Goal: Complete application form: Complete application form

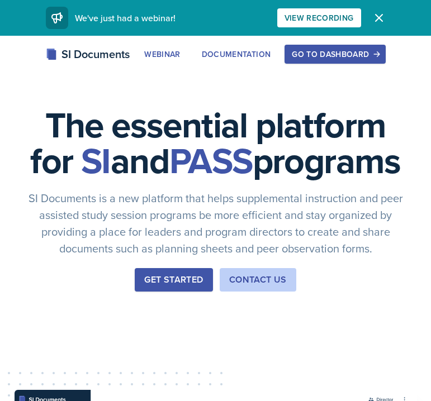
click at [308, 51] on div "Go to Dashboard" at bounding box center [335, 54] width 86 height 9
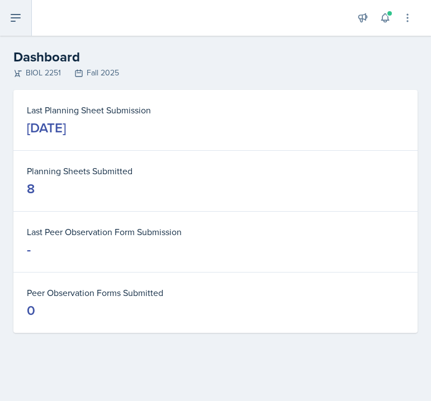
click at [22, 18] on icon at bounding box center [15, 17] width 13 height 13
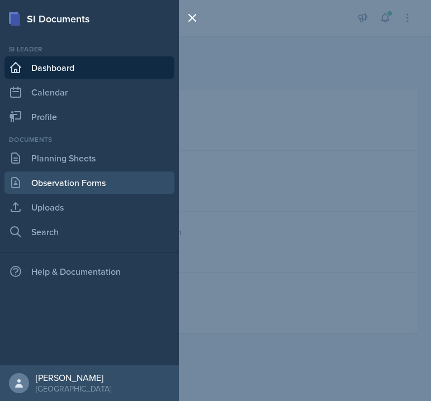
click at [47, 188] on link "Observation Forms" at bounding box center [89, 183] width 170 height 22
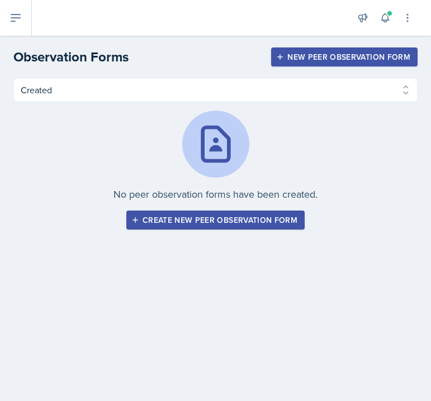
click at [238, 245] on div "Created Observed Created Observed No peer observation forms have been created. …" at bounding box center [215, 167] width 431 height 178
click at [245, 220] on div "Create new peer observation form" at bounding box center [216, 220] width 164 height 9
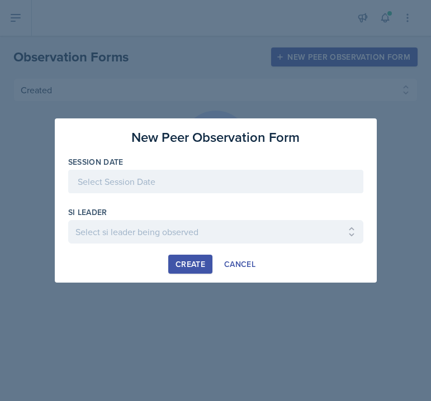
click at [239, 182] on div at bounding box center [215, 181] width 295 height 23
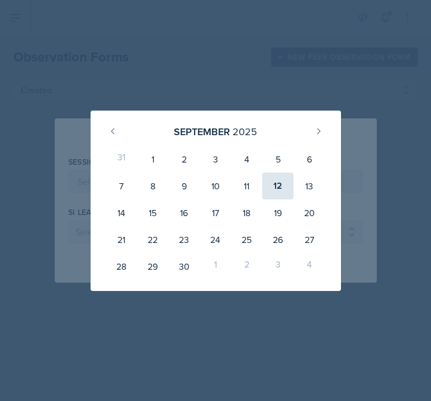
click at [279, 185] on div "12" at bounding box center [277, 186] width 31 height 27
type input "[DATE]"
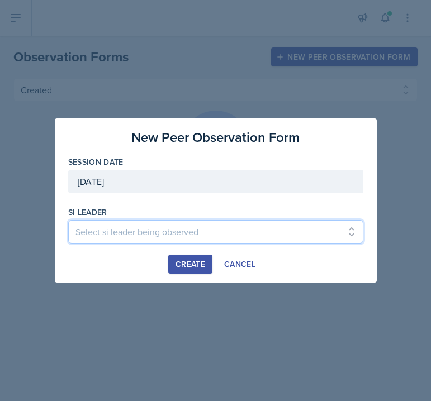
click at [207, 234] on select "Select si leader being observed [PERSON_NAME] / PSYC 2500 / The Phantoms of The…" at bounding box center [215, 231] width 295 height 23
select select "236f9b60-342f-4c16-a351-e5442c504411"
click at [68, 220] on select "Select si leader being observed [PERSON_NAME] / PSYC 2500 / The Phantoms of The…" at bounding box center [215, 231] width 295 height 23
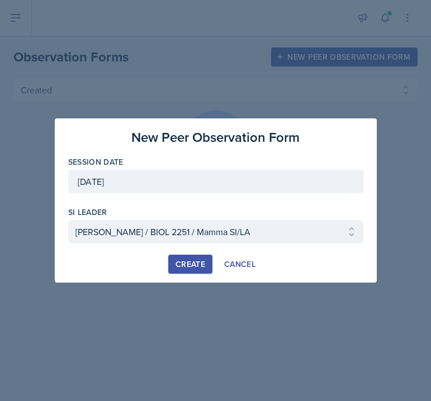
click at [198, 265] on div "Create" at bounding box center [190, 264] width 30 height 9
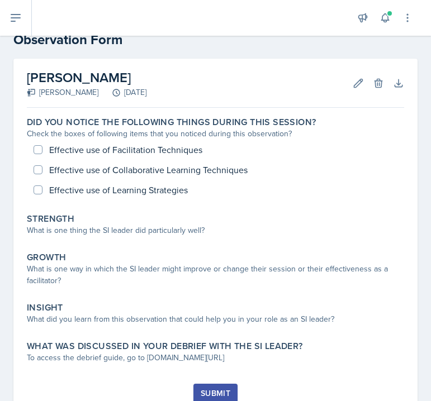
scroll to position [36, 0]
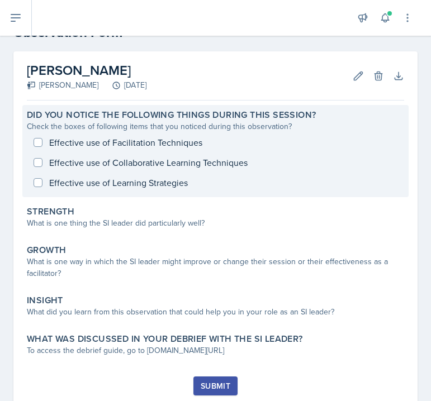
click at [35, 164] on div "Effective use of Facilitation Techniques Effective use of Collaborative Learnin…" at bounding box center [215, 162] width 377 height 60
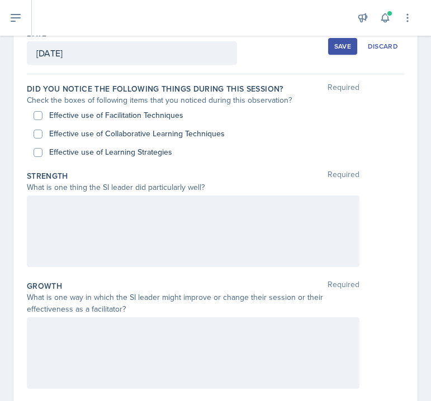
scroll to position [88, 0]
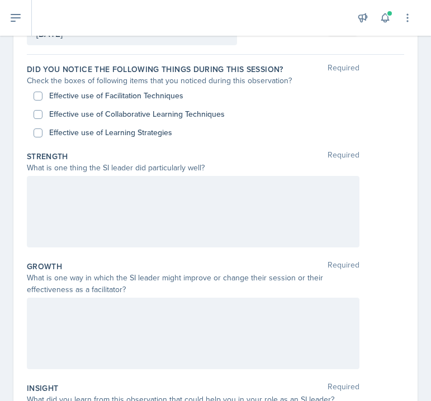
click at [69, 194] on p at bounding box center [192, 187] width 313 height 13
click at [73, 260] on div "Growth Required What is one way in which the SI leader might improve or change …" at bounding box center [215, 317] width 377 height 122
click at [99, 219] on div at bounding box center [193, 212] width 332 height 72
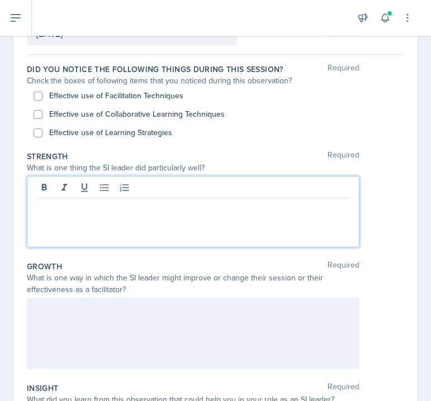
scroll to position [108, 0]
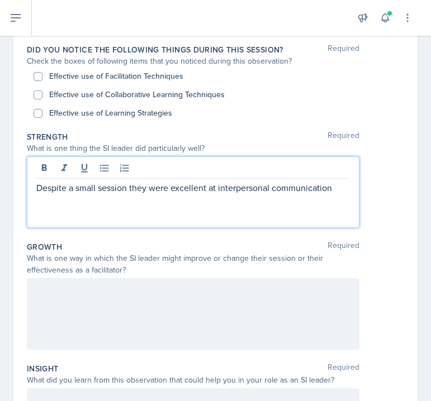
click at [217, 193] on p "Despite a small session they were excellent at interpersonal communication" at bounding box center [192, 187] width 313 height 13
click at [209, 201] on p "Despite a small session they were excellent at using it as a oppurtunity for in…" at bounding box center [192, 194] width 313 height 27
click at [294, 192] on p "Despite a small session they were excellent at using it as a oppurtunity for in…" at bounding box center [192, 194] width 313 height 27
click at [222, 201] on p "Despite a small session they were excellent at using it as a opportunity for in…" at bounding box center [192, 194] width 313 height 27
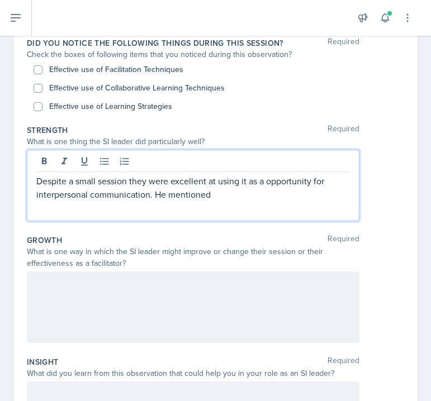
scroll to position [110, 0]
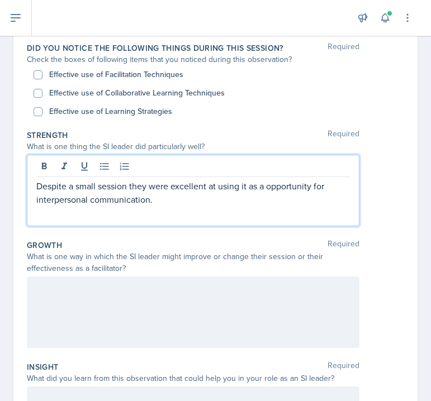
click at [133, 187] on p "Despite a small session they were excellent at using it as a opportunity for in…" at bounding box center [192, 192] width 313 height 27
click at [151, 187] on p "Despite a small session he were excellent at using it as a opportunity for inte…" at bounding box center [192, 192] width 313 height 27
click at [170, 197] on p "Despite a small session he was excellent at using it as a opportunity for inter…" at bounding box center [192, 192] width 313 height 27
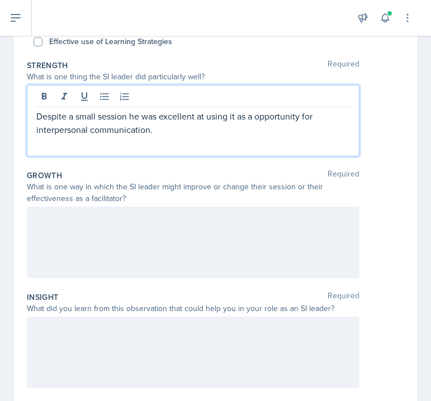
click at [161, 246] on div at bounding box center [193, 243] width 332 height 72
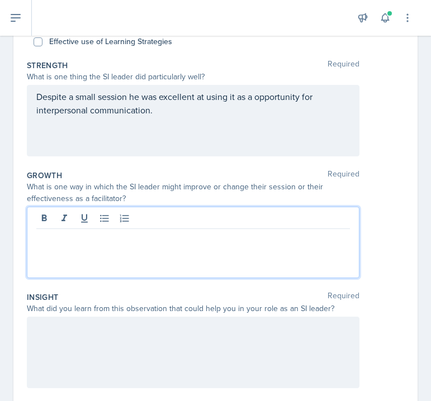
scroll to position [199, 0]
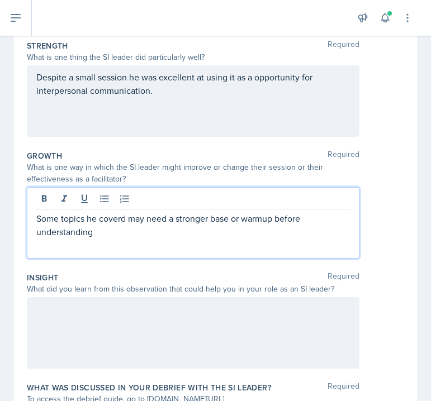
click at [313, 218] on p "Some topics he coverd may need a stronger base or warmup before understanding" at bounding box center [192, 225] width 313 height 27
click at [151, 242] on div "Some topics he coverd may need a stronger base or warmup before the students ar…" at bounding box center [193, 223] width 332 height 72
click at [146, 234] on p "Some topics he coverd may need a stronger base or warmup before the students ar…" at bounding box center [192, 225] width 313 height 27
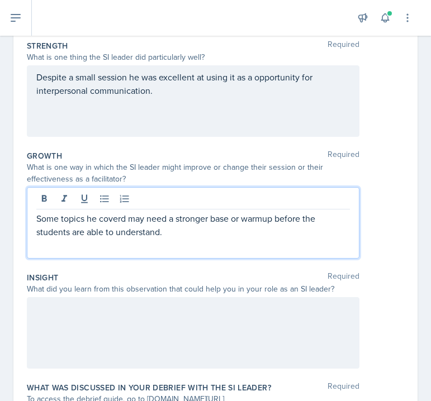
click at [115, 218] on p "Some topics he coverd may need a stronger base or warmup before the students ar…" at bounding box center [192, 225] width 313 height 27
click at [176, 234] on p "Some topics he covers may need a stronger base or warmup before the students ar…" at bounding box center [192, 225] width 313 height 27
click at [36, 220] on p "Some topics he covers may need a stronger base or warmup before the students ar…" at bounding box center [192, 225] width 313 height 27
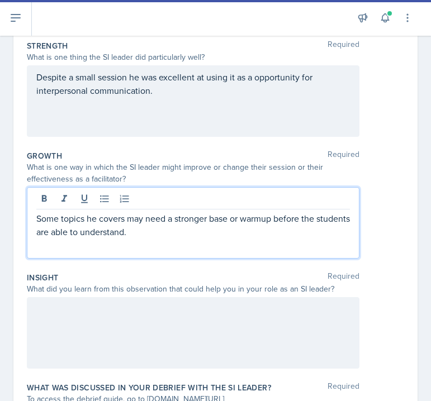
click at [184, 232] on p "Some topics he covers may need a stronger base or warmup before the students ar…" at bounding box center [192, 225] width 313 height 27
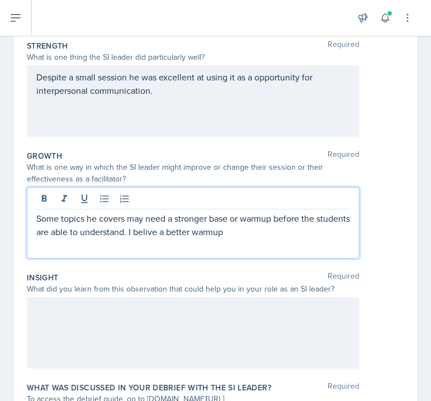
click at [175, 233] on p "Some topics he covers may need a stronger base or warmup before the students ar…" at bounding box center [192, 225] width 313 height 27
click at [223, 235] on p "Some topics he covers may need a stronger base or warmup before the students ar…" at bounding box center [192, 225] width 313 height 27
click at [300, 235] on p "Some topics he covers may need a stronger base or warmup before the students ar…" at bounding box center [192, 225] width 313 height 27
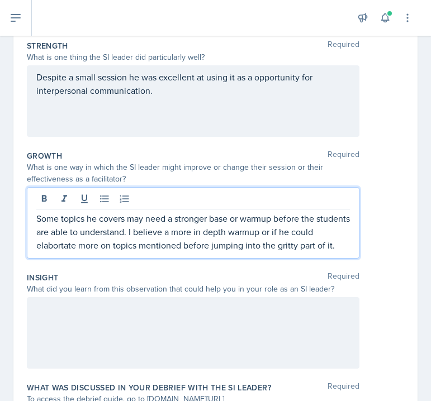
click at [58, 247] on p "Some topics he covers may need a stronger base or warmup before the students ar…" at bounding box center [192, 232] width 313 height 40
click at [107, 232] on p "Some topics he covers may need a stronger base or warmup before the students ar…" at bounding box center [192, 232] width 313 height 40
click at [320, 220] on p "Some topics he covers may need a stronger base or warmup before the students ar…" at bounding box center [192, 232] width 313 height 40
click at [268, 235] on p "Some topics he covers may need a stronger base or warmup before the students ar…" at bounding box center [192, 232] width 313 height 40
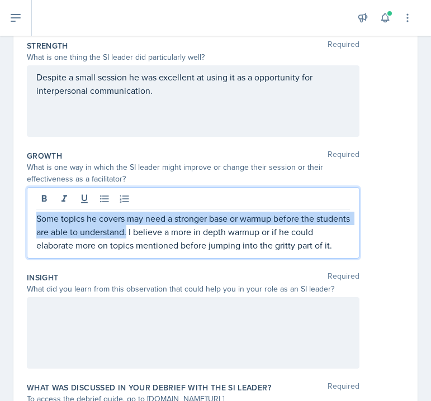
drag, startPoint x: 163, startPoint y: 234, endPoint x: 27, endPoint y: 217, distance: 136.8
click at [27, 217] on div "Some topics he covers may need a stronger base or warmup before the students ar…" at bounding box center [193, 223] width 332 height 72
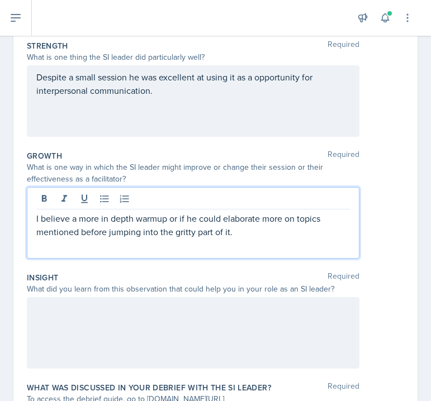
click at [37, 220] on p "I believe a more in depth warmup or if he could elaborate more on topics mentio…" at bounding box center [192, 225] width 313 height 27
click at [193, 245] on div "I believe a more in depth warmup or if he could elaborate more on topics mentio…" at bounding box center [193, 223] width 332 height 72
click at [246, 224] on p "I believe a more in depth warmup or if he could elaborate more on topics mentio…" at bounding box center [192, 225] width 313 height 27
click at [248, 236] on p "I believe a more in depth warmup or if he could elaborate more on topics mentio…" at bounding box center [192, 225] width 313 height 27
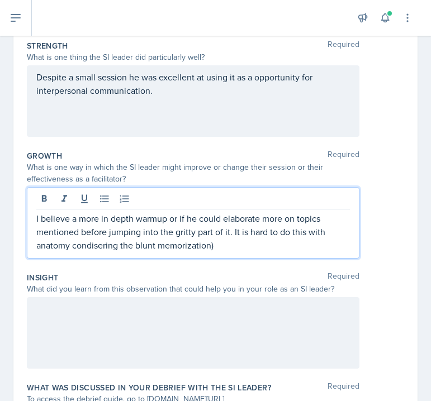
click at [233, 230] on p "I believe a more in depth warmup or if he could elaborate more on topics mentio…" at bounding box center [192, 232] width 313 height 40
click at [97, 244] on p "I believe a more in depth warmup or if he could elaborate more on topics mentio…" at bounding box center [192, 232] width 313 height 40
click at [227, 250] on p "I believe a more in depth warmup or if he could elaborate more on topics mentio…" at bounding box center [192, 232] width 313 height 40
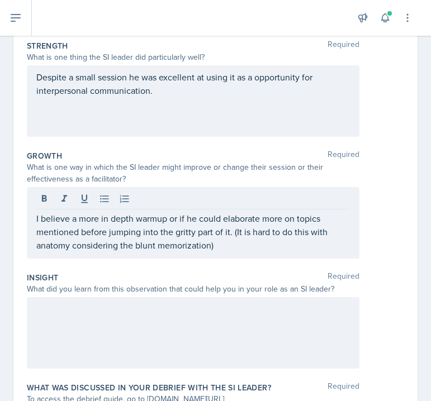
click at [217, 126] on div "Despite a small session he was excellent at using it as a opportunity for inter…" at bounding box center [193, 101] width 332 height 72
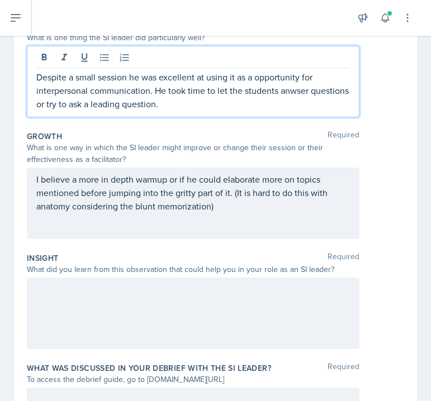
click at [291, 90] on p "Despite a small session he was excellent at using it as a opportunity for inter…" at bounding box center [192, 90] width 313 height 40
click at [243, 104] on p "Despite a small session he was excellent at using it as a opportunity for inter…" at bounding box center [192, 90] width 313 height 40
click at [155, 106] on p "Despite a small session he was excellent at using it as a opportunity for inter…" at bounding box center [192, 90] width 313 height 40
click at [237, 102] on p "Despite a small session he was excellent at using it as a opportunity for inter…" at bounding box center [192, 90] width 313 height 40
click at [287, 104] on p "Despite a small session he was excellent at using it as a opportunity for inter…" at bounding box center [192, 90] width 313 height 40
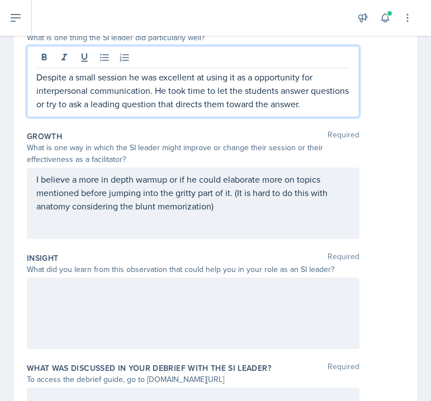
click at [321, 103] on p "Despite a small session he was excellent at using it as a opportunity for inter…" at bounding box center [192, 90] width 313 height 40
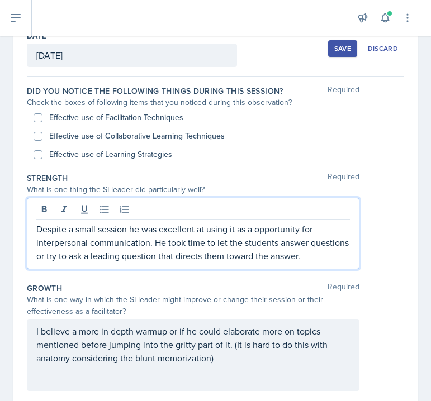
scroll to position [63, 0]
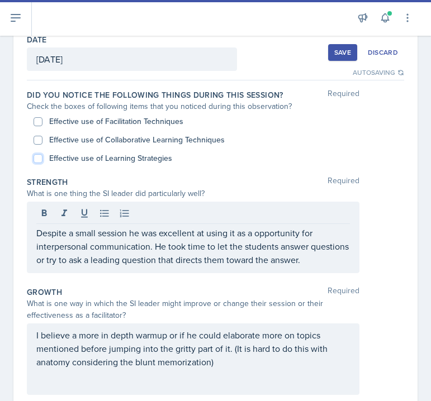
click at [38, 158] on input "Effective use of Learning Strategies" at bounding box center [38, 158] width 9 height 9
checkbox input "true"
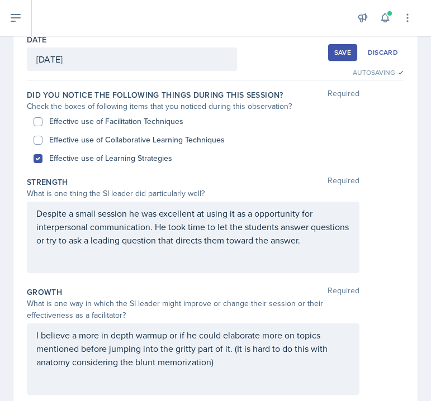
click at [260, 247] on div "Despite a small session he was excellent at using it as a opportunity for inter…" at bounding box center [193, 238] width 332 height 72
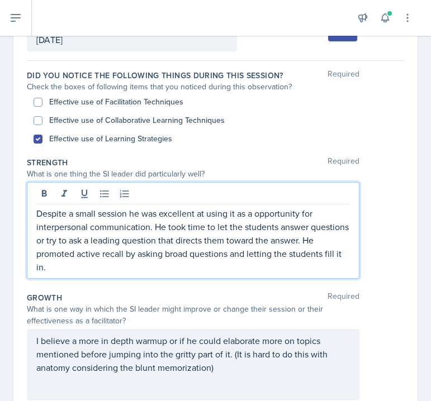
scroll to position [64, 0]
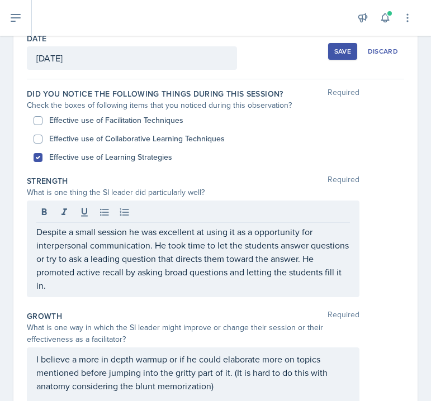
click at [50, 119] on label "Effective use of Facilitation Techniques" at bounding box center [116, 121] width 134 height 12
click at [42, 119] on input "Effective use of Facilitation Techniques" at bounding box center [38, 120] width 9 height 9
checkbox input "true"
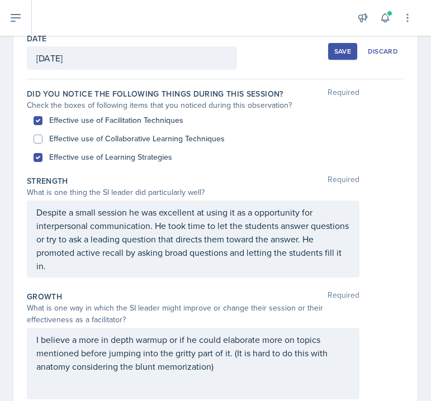
click at [128, 183] on div "Strength Required" at bounding box center [215, 180] width 377 height 11
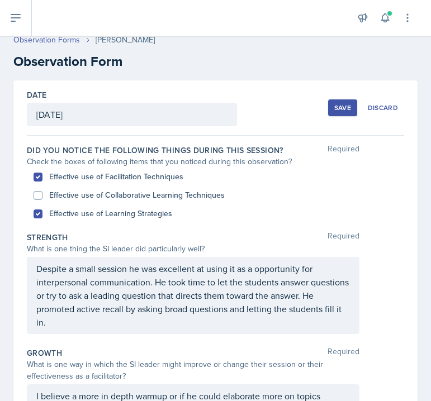
scroll to position [0, 0]
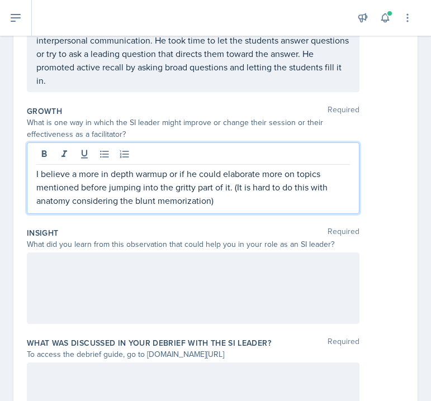
click at [259, 180] on p "I believe a more in depth warmup or if he could elaborate more on topics mentio…" at bounding box center [192, 187] width 313 height 40
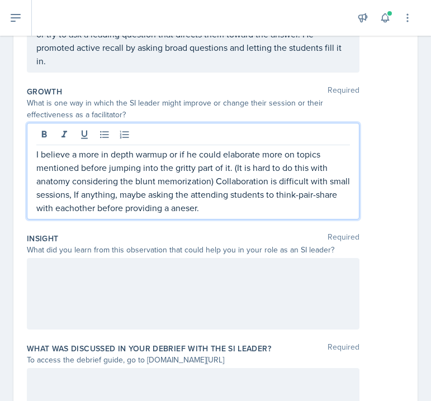
click at [170, 212] on p "I believe a more in depth warmup or if he could elaborate more on topics mentio…" at bounding box center [192, 180] width 313 height 67
click at [180, 212] on p "I believe a more in depth warmup or if he could elaborate more on topics mentio…" at bounding box center [192, 180] width 313 height 67
click at [184, 210] on p "I believe a more in depth warmup or if he could elaborate more on topics mentio…" at bounding box center [192, 180] width 313 height 67
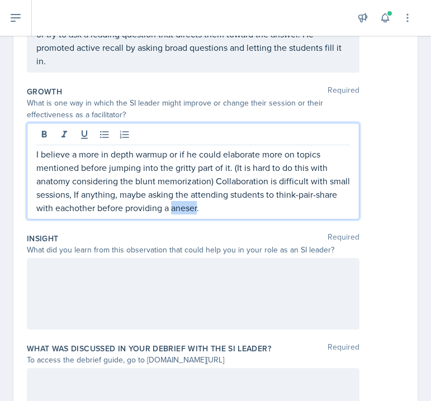
click at [184, 210] on p "I believe a more in depth warmup or if he could elaborate more on topics mentio…" at bounding box center [192, 180] width 313 height 67
click at [211, 208] on p "I believe a more in depth warmup or if he could elaborate more on topics mentio…" at bounding box center [192, 180] width 313 height 67
click at [187, 208] on p "I believe a more in depth warmup or if he could elaborate more on topics mentio…" at bounding box center [192, 180] width 313 height 67
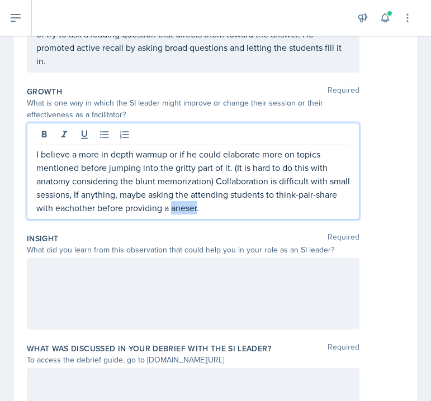
click at [187, 208] on p "I believe a more in depth warmup or if he could elaborate more on topics mentio…" at bounding box center [192, 180] width 313 height 67
click at [230, 172] on p "I believe a more in depth warmup or if he could elaborate more on topics mentio…" at bounding box center [192, 180] width 313 height 67
click at [208, 213] on p "I believe a more in depth warmup or if he could elaborate more on topics mentio…" at bounding box center [192, 180] width 313 height 67
click at [73, 210] on p "I believe a more in depth warmup or if he could elaborate more on topics mentio…" at bounding box center [192, 180] width 313 height 67
click at [232, 206] on p "I believe a more in depth warmup or if he could elaborate more on topics mentio…" at bounding box center [192, 180] width 313 height 67
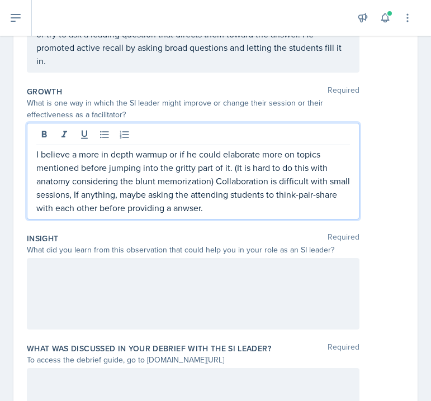
click at [194, 209] on p "I believe a more in depth warmup or if he could elaborate more on topics mentio…" at bounding box center [192, 180] width 313 height 67
click at [232, 206] on p "I believe a more in depth warmup or if he could elaborate more on topics mentio…" at bounding box center [192, 180] width 313 height 67
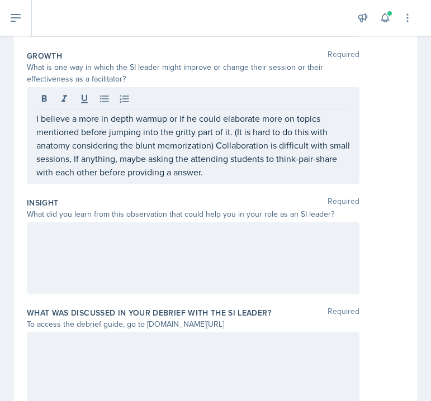
click at [218, 265] on div at bounding box center [193, 258] width 332 height 72
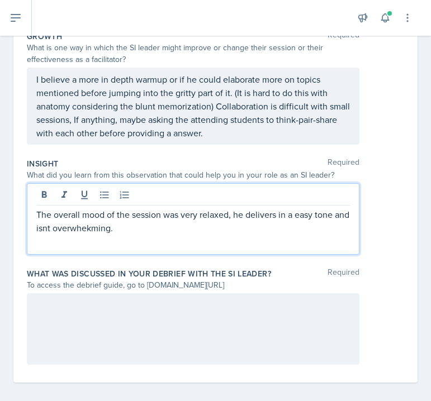
click at [84, 231] on p "The overall mood of the session was very relaxed, he delivers in a easy tone an…" at bounding box center [192, 221] width 313 height 27
click at [59, 227] on p "The overall mood of the session was very relaxed, he delivers in a easy tone an…" at bounding box center [192, 221] width 313 height 27
click at [145, 230] on p "The overall mood of the session was very relaxed, he delivers in a easy tone an…" at bounding box center [192, 221] width 313 height 27
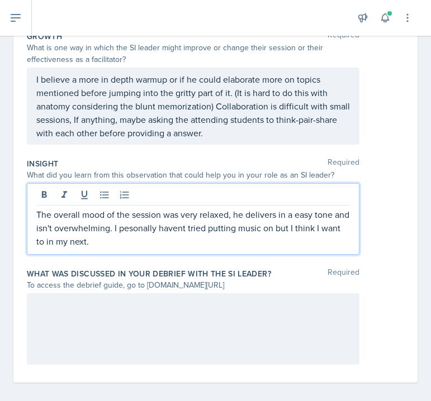
click at [152, 227] on p "The overall mood of the session was very relaxed, he delivers in a easy tone an…" at bounding box center [192, 228] width 313 height 40
click at [192, 228] on p "The overall mood of the session was very relaxed, he delivers in a easy tone an…" at bounding box center [192, 228] width 313 height 40
click at [203, 231] on p "The overall mood of the session was very relaxed, he delivers in a easy tone an…" at bounding box center [192, 228] width 313 height 40
click at [132, 251] on div "The overall mood of the session was very relaxed, he delivers in a easy tone an…" at bounding box center [193, 219] width 332 height 72
click at [118, 241] on p "The overall mood of the session was very relaxed, he delivers in a easy tone an…" at bounding box center [192, 228] width 313 height 40
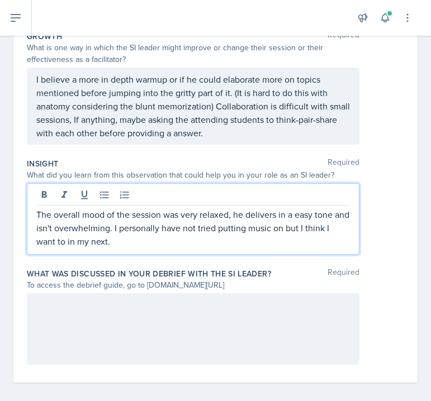
click at [206, 242] on p "The overall mood of the session was very relaxed, he delivers in a easy tone an…" at bounding box center [192, 228] width 313 height 40
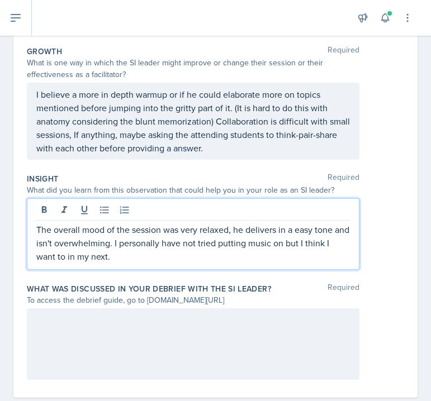
scroll to position [307, 0]
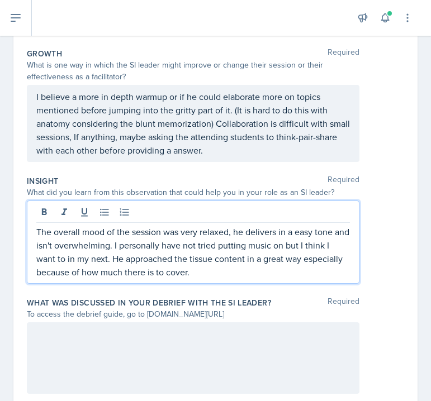
click at [225, 268] on p "The overall mood of the session was very relaxed, he delivers in a easy tone an…" at bounding box center [192, 252] width 313 height 54
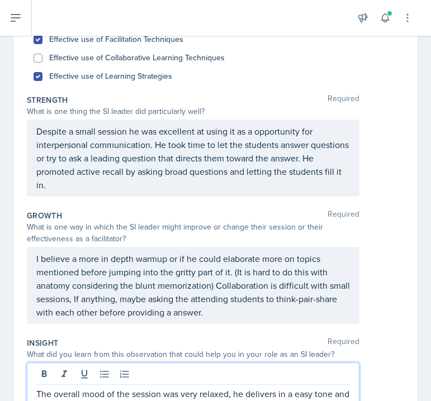
scroll to position [141, 0]
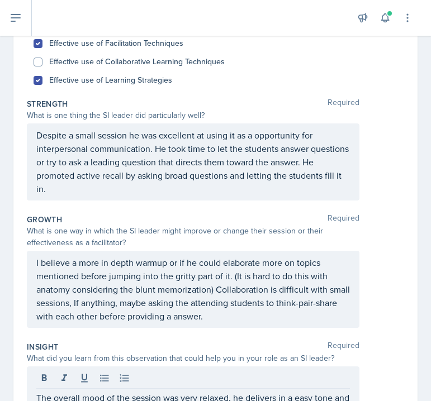
click at [185, 207] on div "Strength Required What is one thing the SI leader did particularly well? Despit…" at bounding box center [215, 152] width 377 height 116
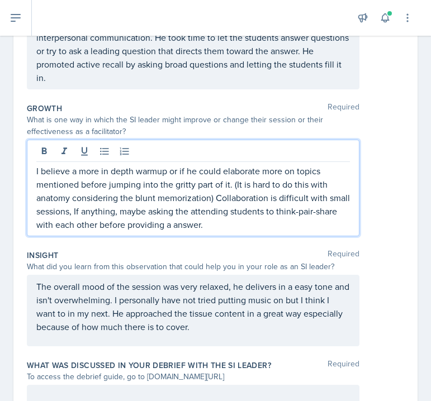
scroll to position [272, 0]
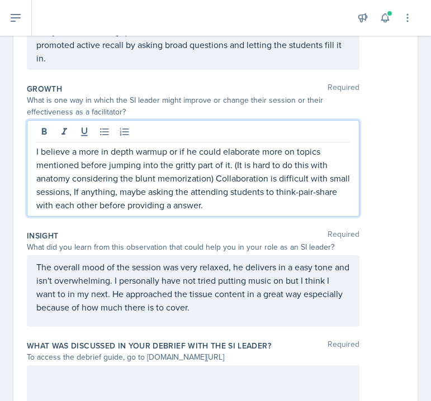
click at [212, 180] on p "I believe a more in depth warmup or if he could elaborate more on topics mentio…" at bounding box center [192, 178] width 313 height 67
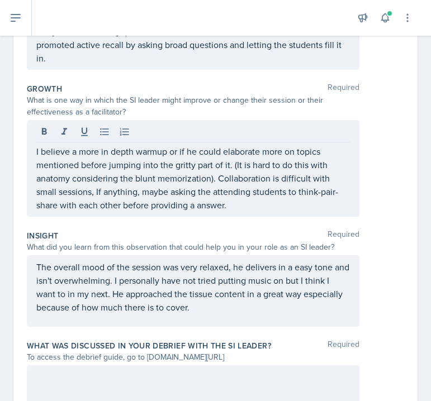
click at [235, 222] on div "Growth Required What is one way in which the SI leader might improve or change …" at bounding box center [215, 152] width 377 height 147
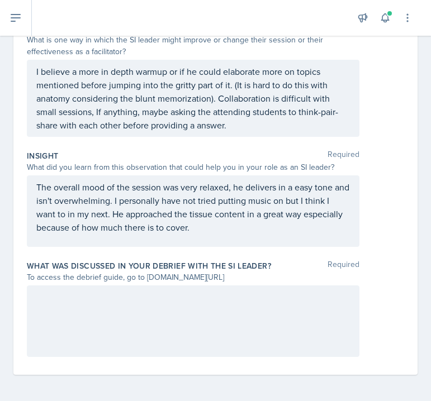
scroll to position [332, 0]
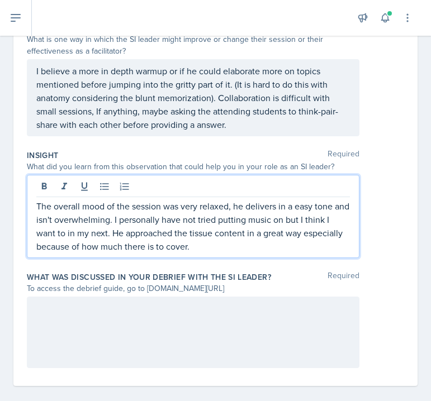
click at [204, 217] on p "The overall mood of the session was very relaxed, he delivers in a easy tone an…" at bounding box center [192, 226] width 313 height 54
click at [201, 236] on p "The overall mood of the session was very relaxed, he delivers in a easy tone an…" at bounding box center [192, 226] width 313 height 54
click at [234, 255] on div "The overall mood of the session was very relaxed, he delivers in a easy tone an…" at bounding box center [193, 216] width 332 height 83
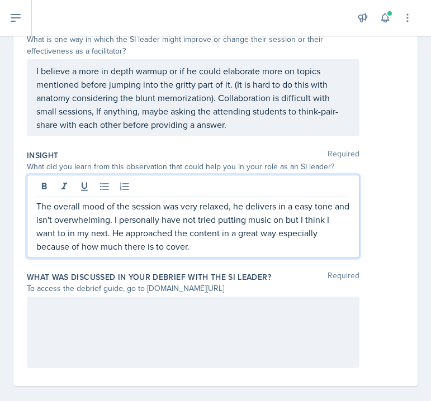
click at [259, 236] on p "The overall mood of the session was very relaxed, he delivers in a easy tone an…" at bounding box center [192, 226] width 313 height 54
click at [275, 237] on p "The overall mood of the session was very relaxed, he delivers in a easy tone an…" at bounding box center [192, 226] width 313 height 54
click at [197, 246] on p "The overall mood of the session was very relaxed, he delivers in a easy tone an…" at bounding box center [192, 226] width 313 height 54
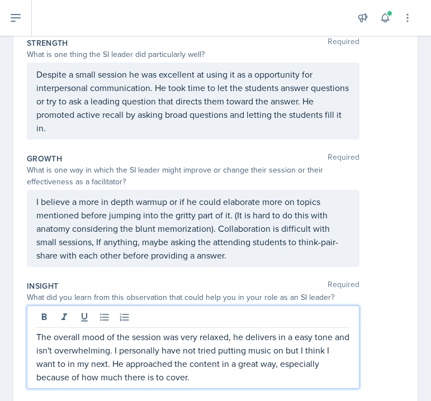
scroll to position [211, 0]
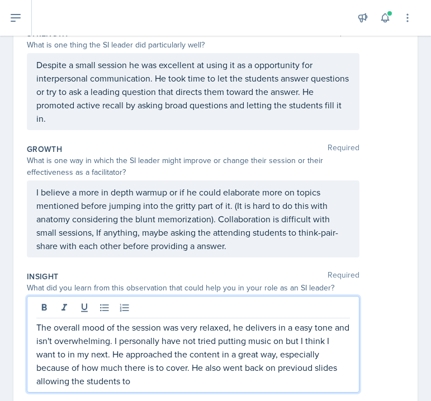
click at [49, 383] on p "The overall mood of the session was very relaxed, he delivers in a easy tone an…" at bounding box center [192, 354] width 313 height 67
click at [160, 380] on p "The overall mood of the session was very relaxed, he delivers in a easy tone an…" at bounding box center [192, 354] width 313 height 67
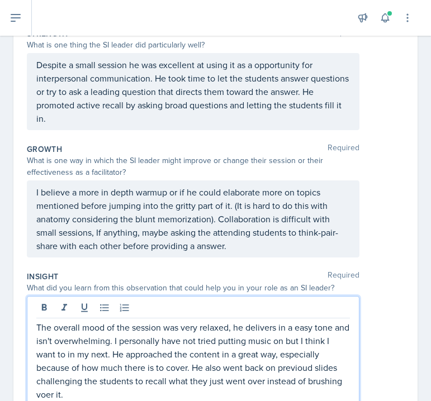
click at [41, 393] on p "The overall mood of the session was very relaxed, he delivers in a easy tone an…" at bounding box center [192, 361] width 313 height 80
click at [99, 345] on p "The overall mood of the session was very relaxed, he delivers in a easy tone an…" at bounding box center [192, 361] width 313 height 80
click at [299, 368] on p "The overall mood of the session was very relaxed, he delivers in a easy tone an…" at bounding box center [192, 361] width 313 height 80
click at [118, 391] on p "The overall mood of the session was very relaxed, he delivers in a easy tone an…" at bounding box center [192, 361] width 313 height 80
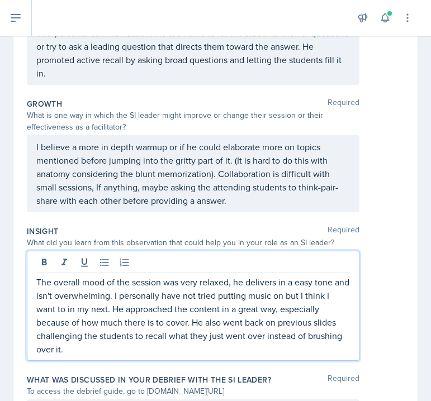
scroll to position [259, 0]
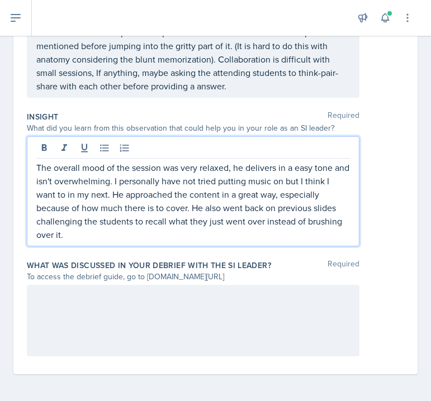
click at [123, 311] on div at bounding box center [193, 321] width 332 height 72
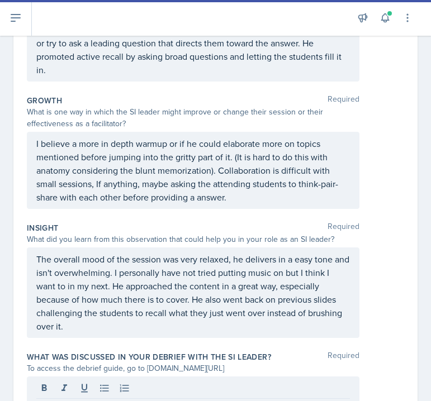
click at [146, 218] on div "Insight Required What did you learn from this observation that could help you i…" at bounding box center [215, 282] width 377 height 129
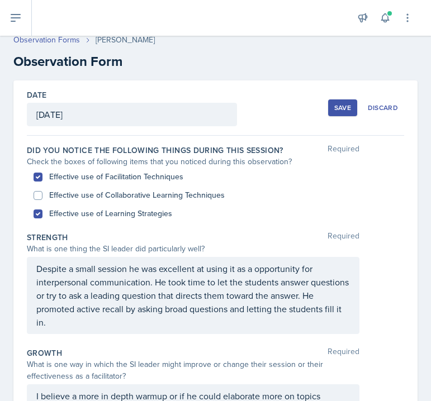
scroll to position [9, 0]
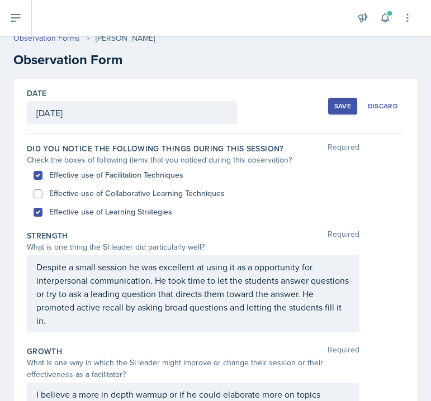
click at [213, 147] on label "Did you notice the following things during this session?" at bounding box center [155, 148] width 256 height 11
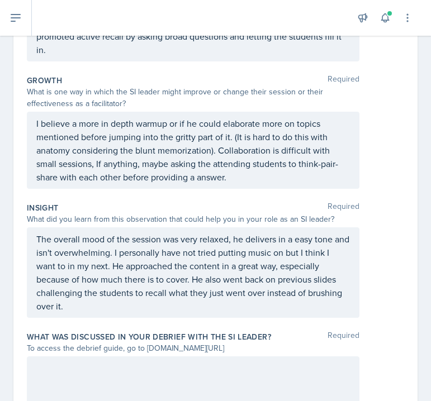
scroll to position [351, 0]
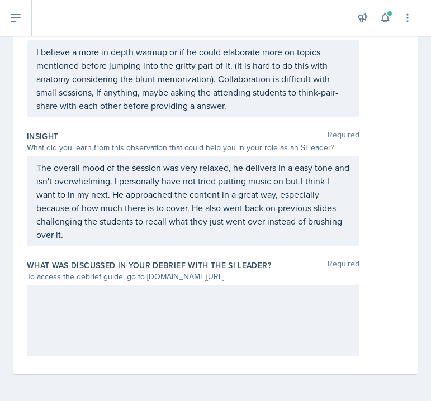
click at [112, 310] on div at bounding box center [193, 321] width 332 height 72
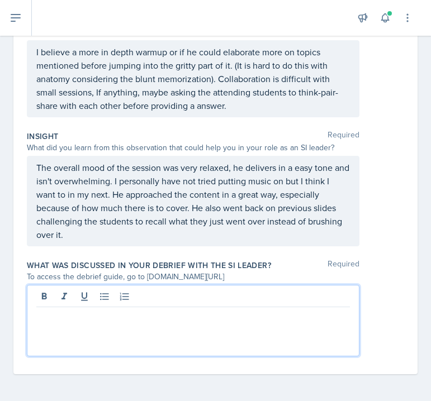
click at [180, 256] on div "What was discussed in your debrief with the SI Leader? Required To access the d…" at bounding box center [215, 310] width 377 height 110
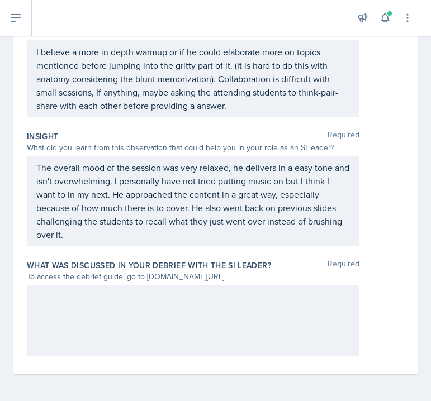
click at [162, 310] on div at bounding box center [193, 321] width 332 height 72
click at [196, 254] on div "Insight Required What did you learn from this observation that could help you i…" at bounding box center [215, 190] width 377 height 129
click at [166, 326] on div at bounding box center [193, 321] width 332 height 72
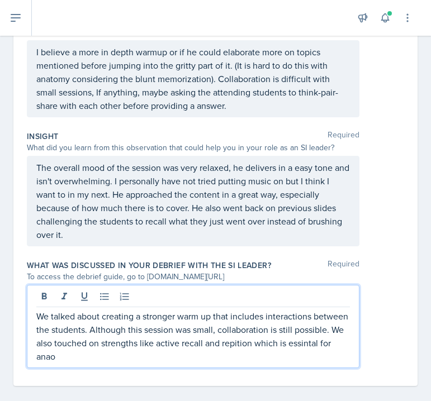
scroll to position [363, 0]
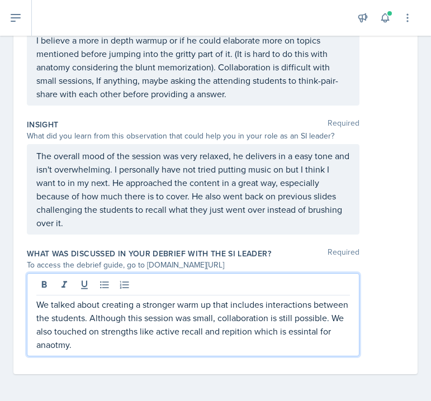
click at [237, 327] on p "We talked about creating a stronger warm up that includes interactions between …" at bounding box center [192, 325] width 313 height 54
click at [231, 332] on p "We talked about creating a stronger warm up that includes interactions between …" at bounding box center [192, 325] width 313 height 54
click at [307, 342] on p "We talked about creating a stronger warm up that includes interactions between …" at bounding box center [192, 325] width 313 height 54
click at [311, 323] on p "We talked about creating a stronger warm up that includes interactions between …" at bounding box center [192, 325] width 313 height 54
click at [308, 332] on p "We talked about creating a stronger warm up that includes interactions between …" at bounding box center [192, 325] width 313 height 54
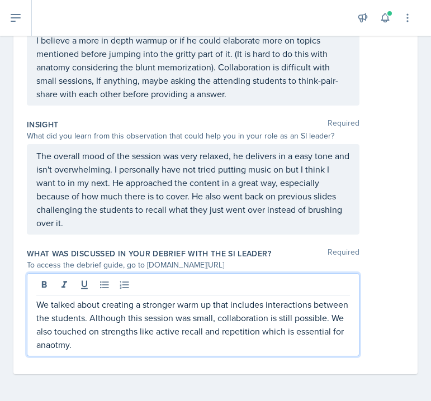
click at [60, 346] on p "We talked about creating a stronger warm up that includes interactions between …" at bounding box center [192, 325] width 313 height 54
click at [49, 353] on div "We talked about creating a stronger warm up that includes interactions between …" at bounding box center [193, 314] width 332 height 83
click at [49, 350] on p "We talked about creating a stronger warm up that includes interactions between …" at bounding box center [192, 325] width 313 height 54
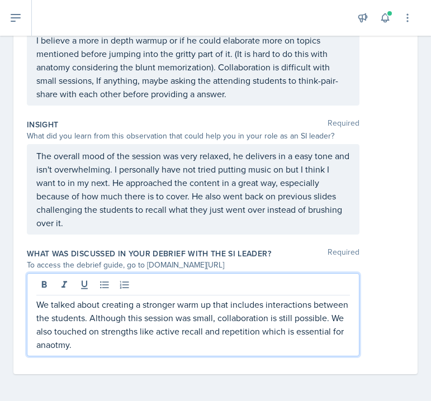
click at [53, 346] on p "We talked about creating a stronger warm up that includes interactions between …" at bounding box center [192, 325] width 313 height 54
click at [122, 343] on p "We talked about creating a stronger warm up that includes interactions between …" at bounding box center [192, 325] width 313 height 54
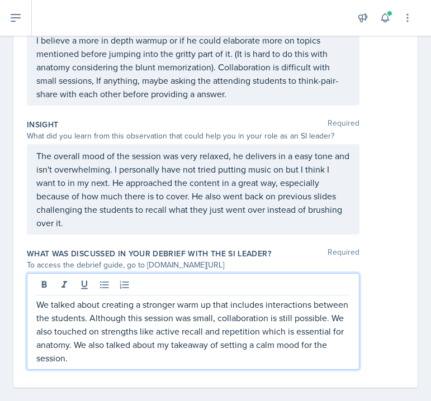
click at [283, 247] on div "What was discussed in your debrief with the SI Leader? Required To access the d…" at bounding box center [215, 311] width 377 height 135
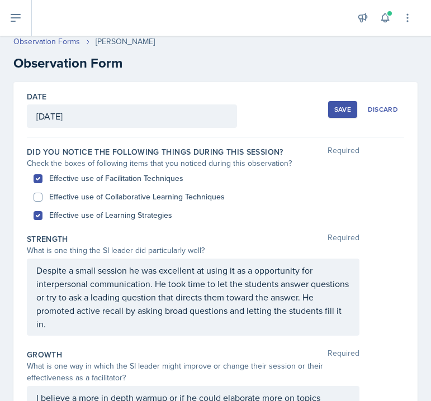
scroll to position [0, 0]
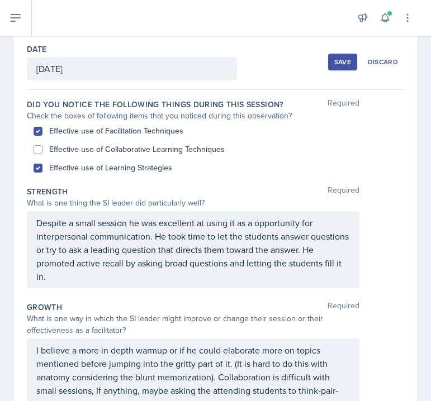
click at [296, 132] on div "Effective use of Facilitation Techniques" at bounding box center [216, 131] width 364 height 18
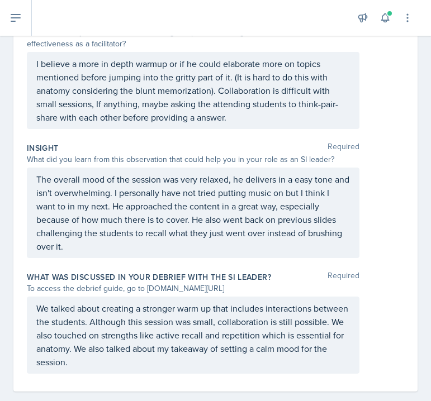
scroll to position [357, 0]
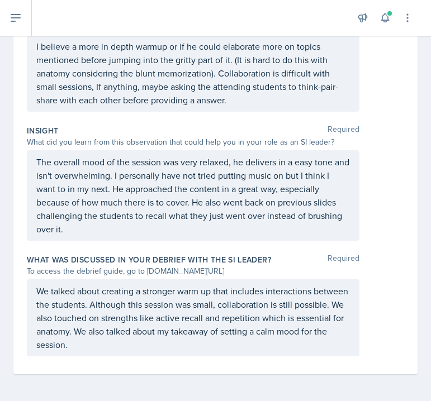
click at [407, 277] on div "Date [DATE] [DATE] 31 1 2 3 4 5 6 7 8 9 10 11 12 13 14 15 16 17 18 19 20 21 22 …" at bounding box center [215, 53] width 404 height 644
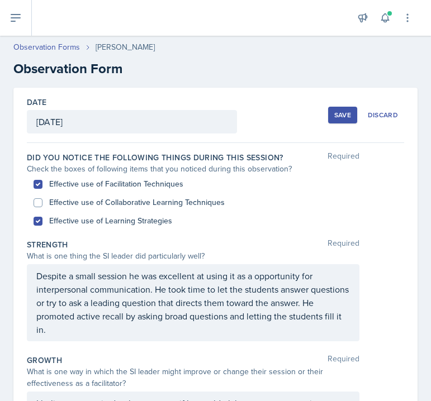
scroll to position [9, 0]
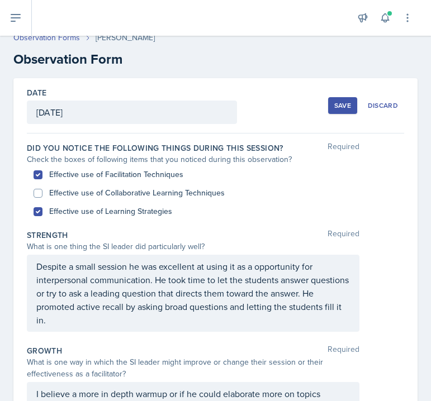
click at [335, 103] on div "Save" at bounding box center [342, 105] width 17 height 9
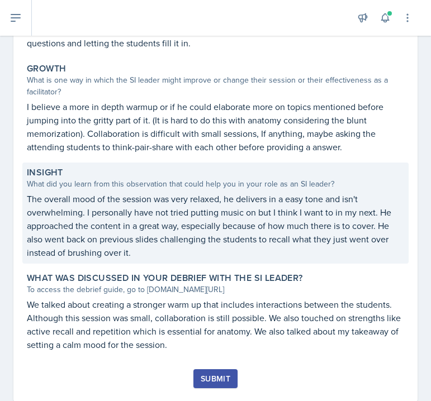
scroll to position [269, 0]
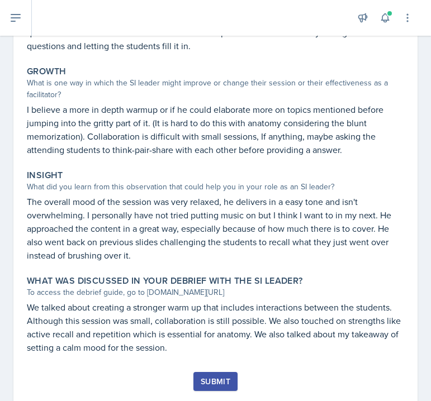
click at [220, 380] on div "Submit" at bounding box center [216, 381] width 30 height 9
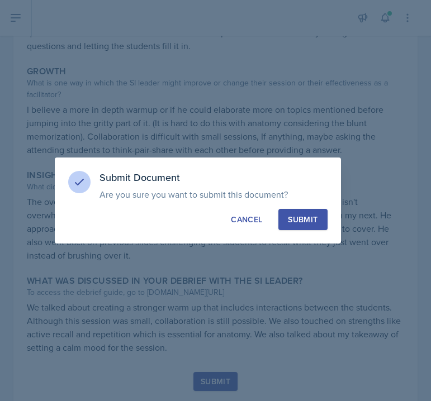
click at [312, 217] on div "Submit" at bounding box center [303, 219] width 30 height 11
click at [312, 217] on button "Submit" at bounding box center [302, 219] width 49 height 21
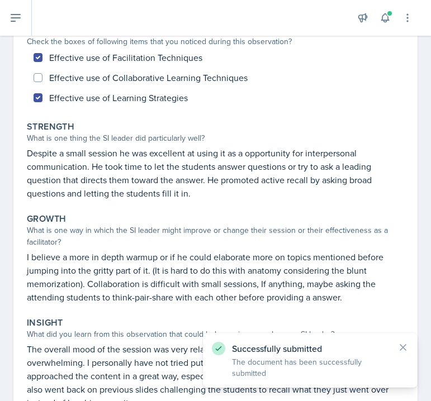
scroll to position [0, 0]
